Goal: Task Accomplishment & Management: Manage account settings

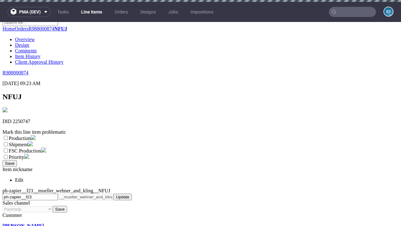
scroll to position [2, 0]
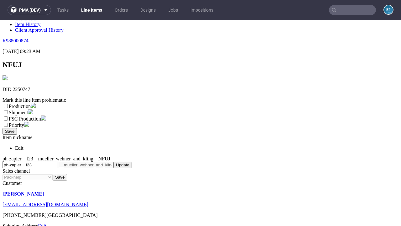
select select "dtp_ca_needed"
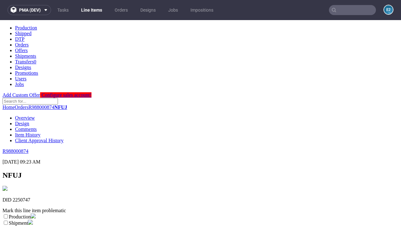
scroll to position [0, 0]
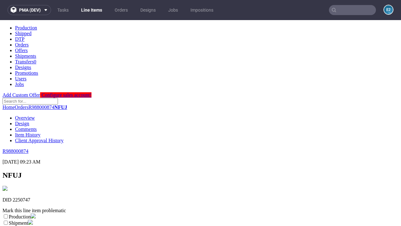
checkbox input "true"
